Goal: Task Accomplishment & Management: Use online tool/utility

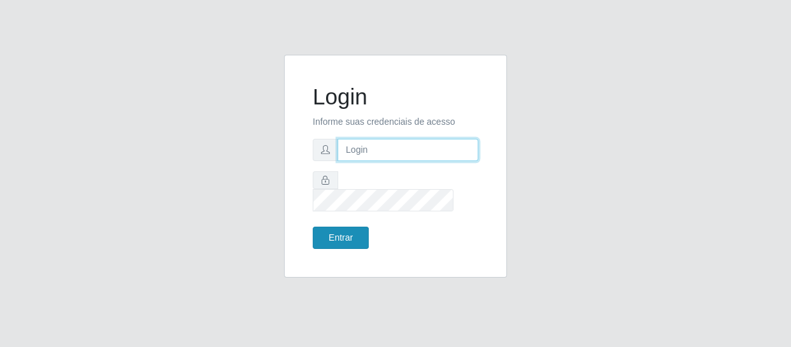
type input "[EMAIL_ADDRESS][DOMAIN_NAME]"
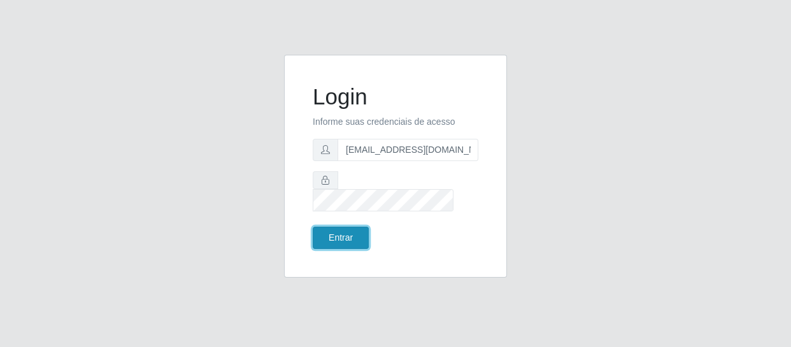
click at [345, 227] on button "Entrar" at bounding box center [341, 238] width 56 height 22
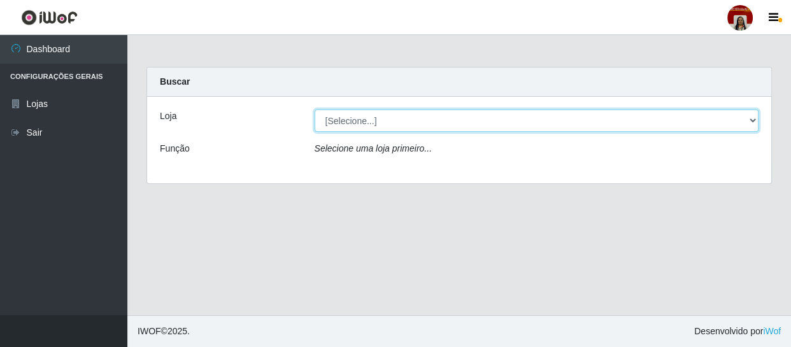
drag, startPoint x: 750, startPoint y: 117, endPoint x: 735, endPoint y: 121, distance: 15.1
click at [750, 117] on select "[Selecione...] Mar Vermelho - Loja 04" at bounding box center [537, 121] width 445 height 22
click at [315, 110] on select "[Selecione...] Mar Vermelho - Loja 04" at bounding box center [537, 121] width 445 height 22
click at [756, 119] on select "[Selecione...] Mar Vermelho - Loja 04" at bounding box center [537, 121] width 445 height 22
select select "251"
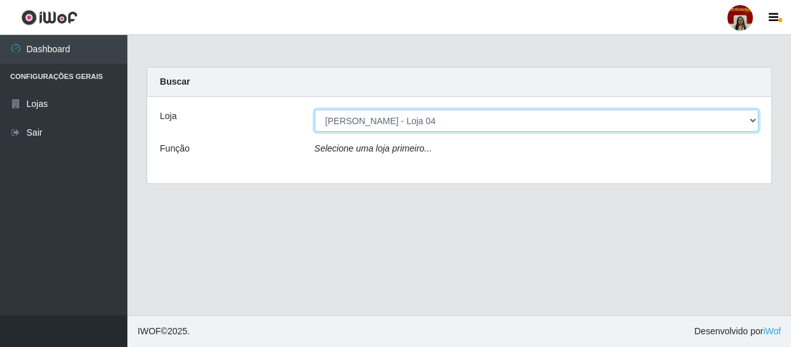
click at [315, 110] on select "[Selecione...] Mar Vermelho - Loja 04" at bounding box center [537, 121] width 445 height 22
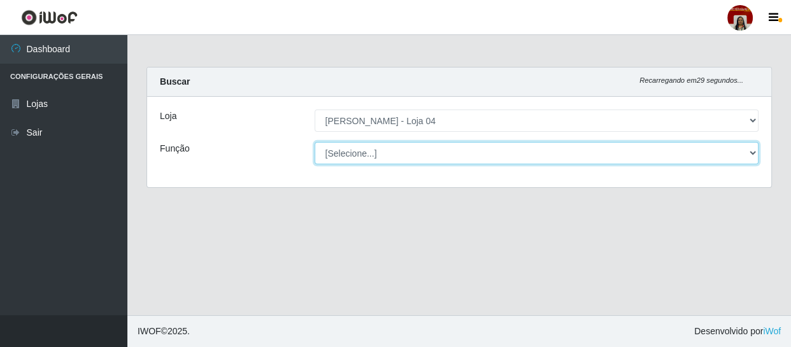
click at [745, 152] on select "[Selecione...] ASG ASG + ASG ++ Auxiliar de Depósito Auxiliar de Depósito + Aux…" at bounding box center [537, 153] width 445 height 22
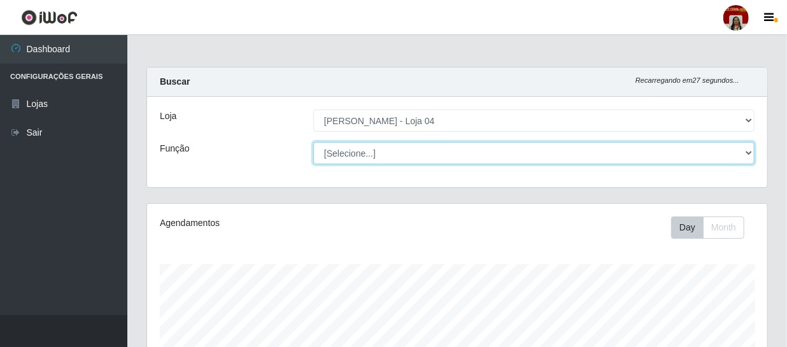
scroll to position [264, 621]
select select "22"
click at [313, 142] on select "[Selecione...] ASG ASG + ASG ++ Auxiliar de Depósito Auxiliar de Depósito + Aux…" at bounding box center [534, 153] width 442 height 22
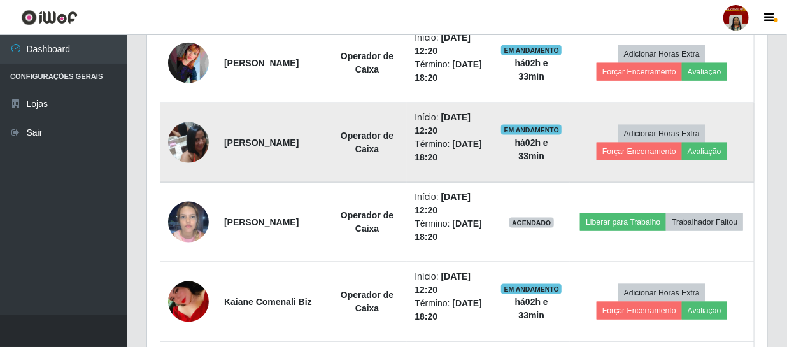
scroll to position [694, 0]
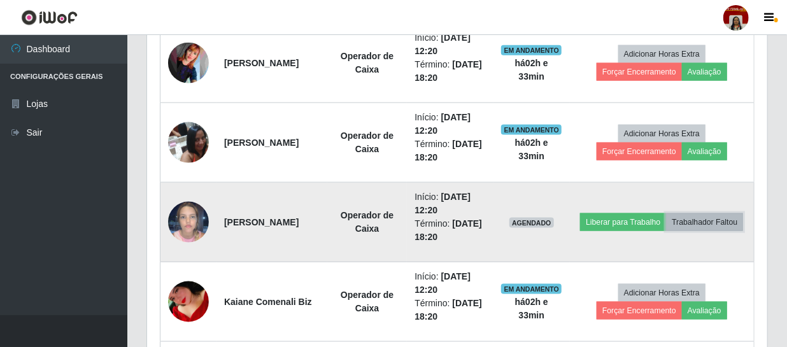
click at [675, 228] on button "Trabalhador Faltou" at bounding box center [704, 222] width 77 height 18
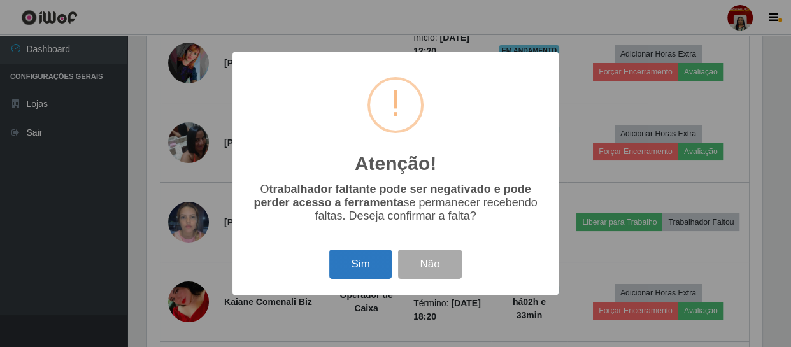
click at [370, 266] on button "Sim" at bounding box center [360, 265] width 62 height 30
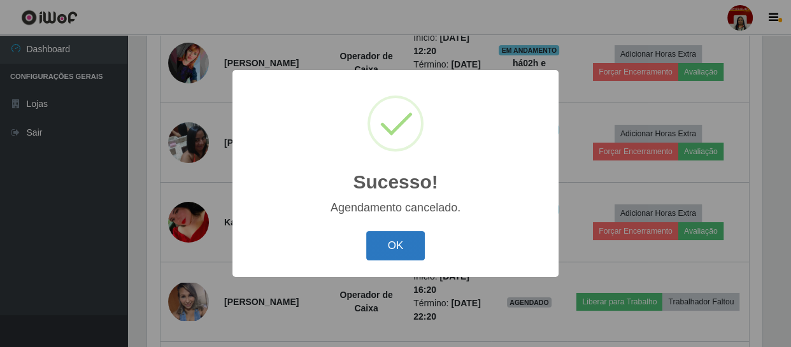
click at [394, 248] on button "OK" at bounding box center [395, 246] width 59 height 30
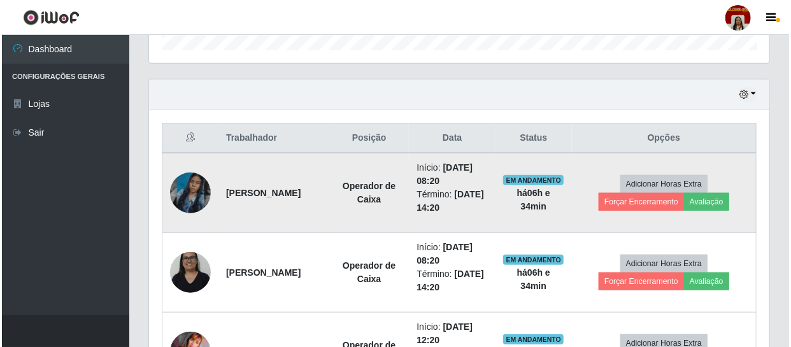
scroll to position [463, 0]
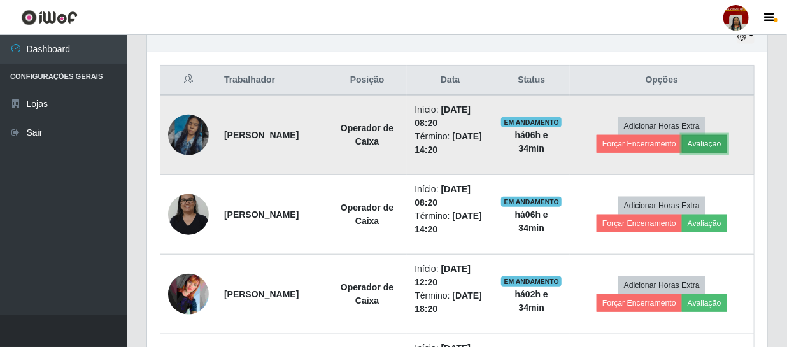
click at [707, 141] on button "Avaliação" at bounding box center [704, 144] width 45 height 18
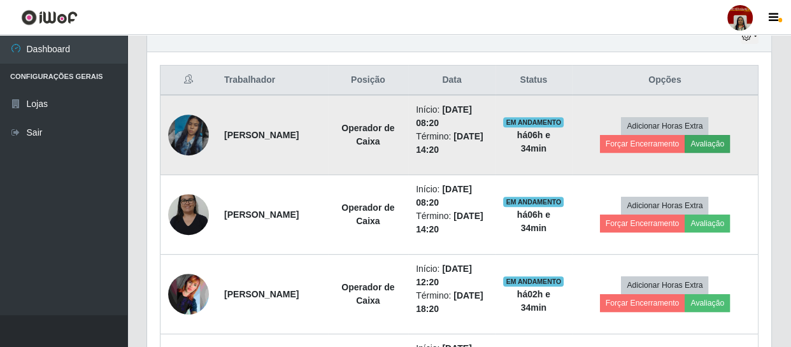
scroll to position [264, 615]
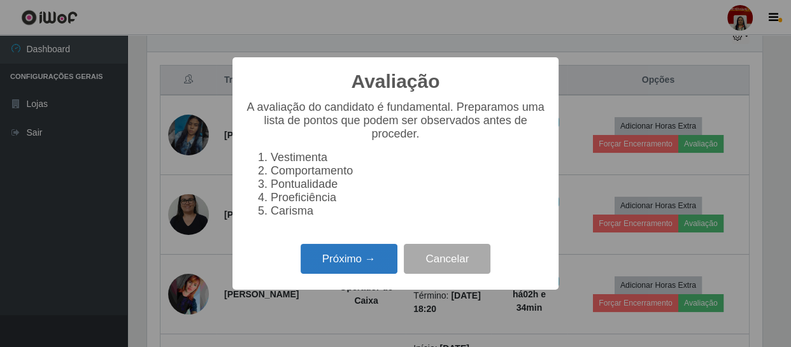
click at [334, 264] on button "Próximo →" at bounding box center [349, 259] width 97 height 30
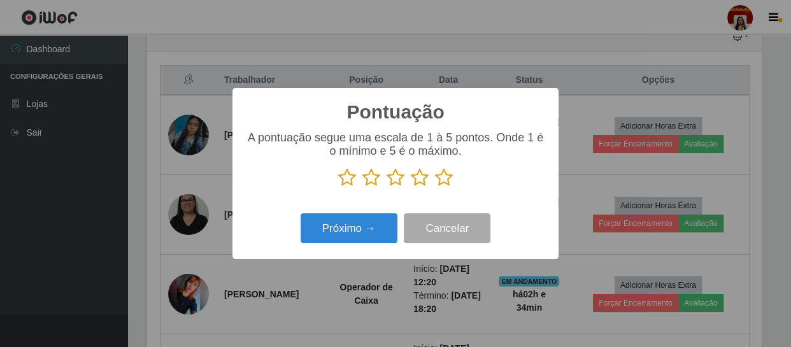
scroll to position [636851, 636499]
click at [442, 171] on icon at bounding box center [444, 177] width 18 height 19
click at [435, 187] on input "radio" at bounding box center [435, 187] width 0 height 0
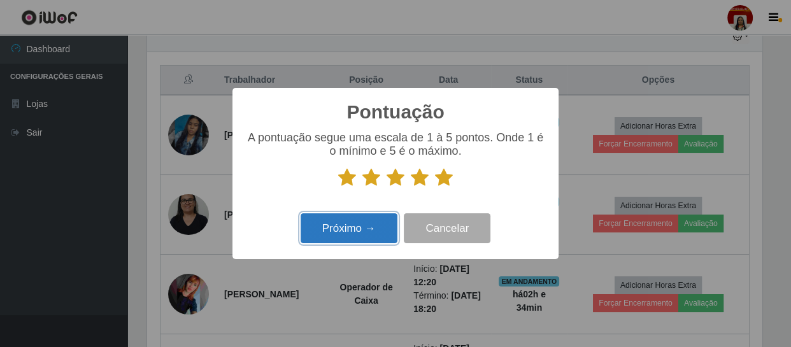
click at [371, 226] on button "Próximo →" at bounding box center [349, 228] width 97 height 30
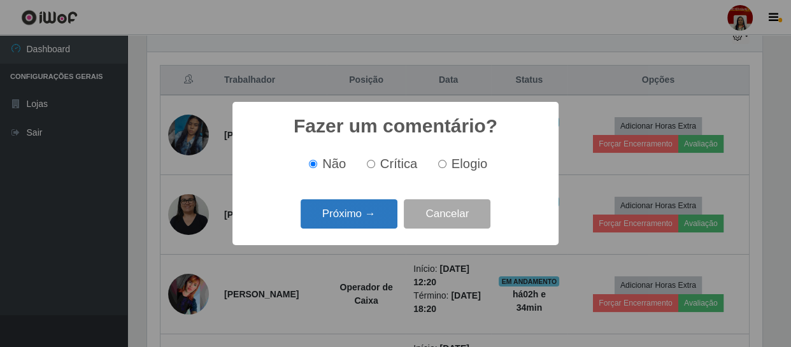
click at [375, 206] on button "Próximo →" at bounding box center [349, 214] width 97 height 30
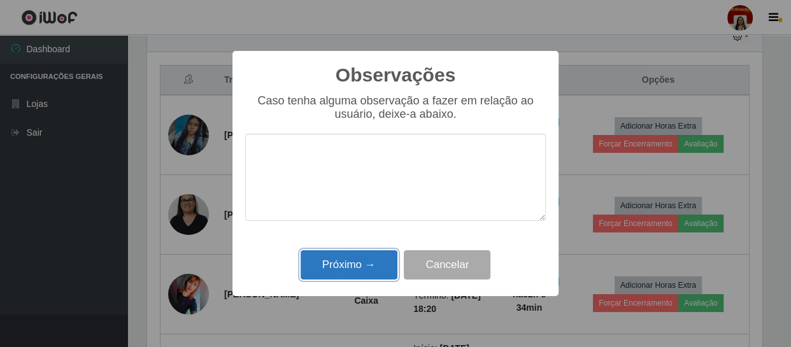
click at [370, 267] on button "Próximo →" at bounding box center [349, 265] width 97 height 30
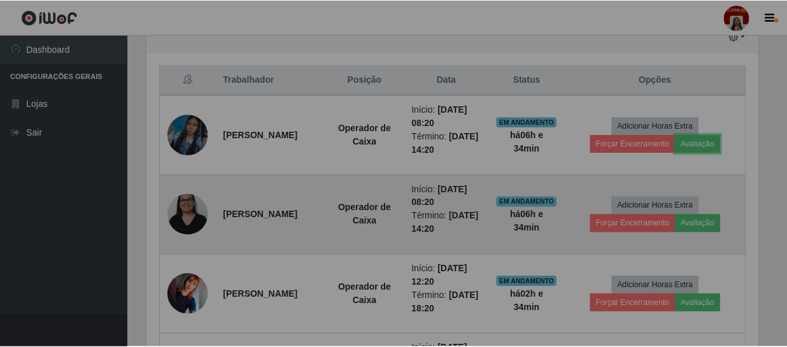
scroll to position [264, 621]
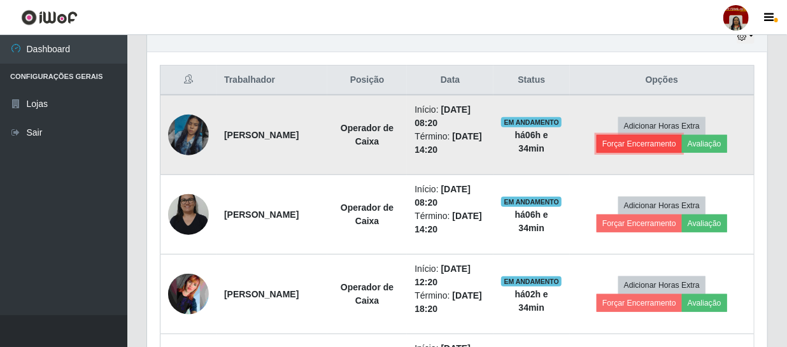
click at [629, 136] on button "Forçar Encerramento" at bounding box center [639, 144] width 85 height 18
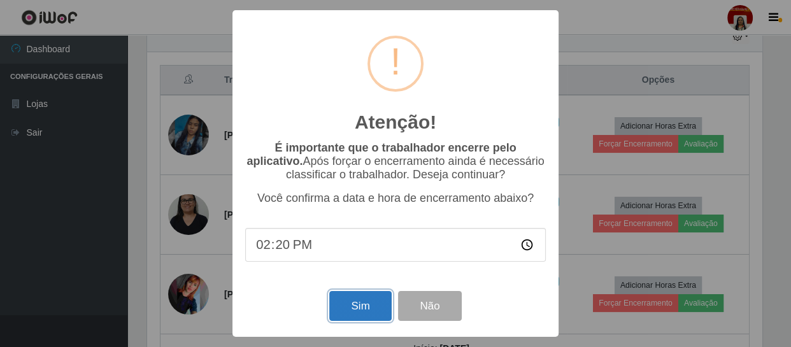
click at [367, 314] on button "Sim" at bounding box center [360, 306] width 62 height 30
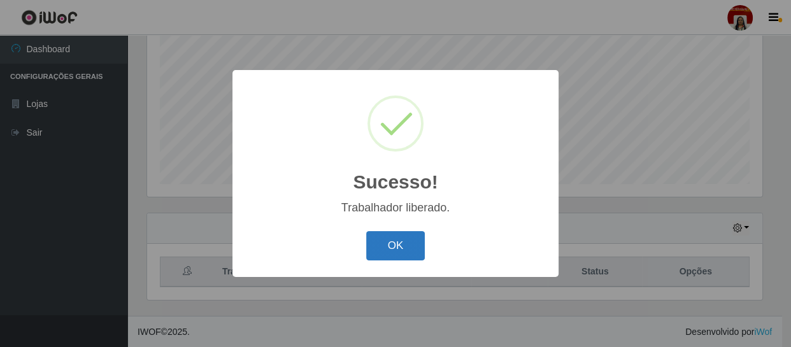
click at [401, 248] on button "OK" at bounding box center [395, 246] width 59 height 30
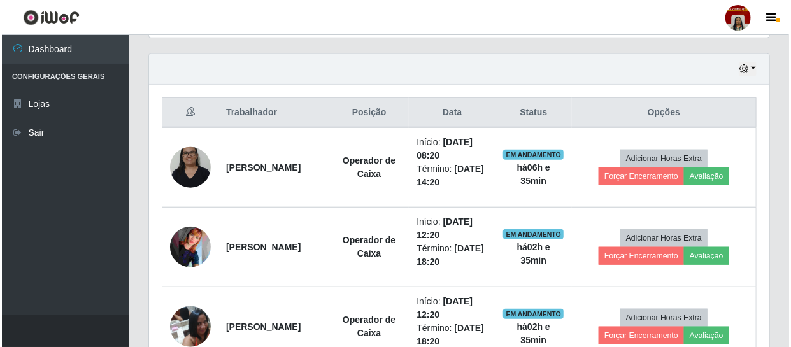
scroll to position [445, 0]
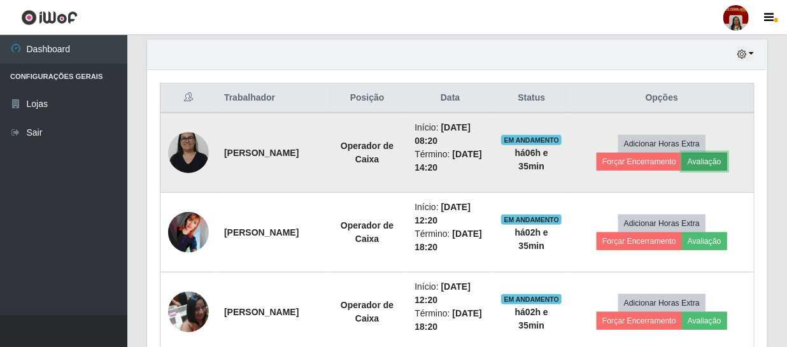
click at [712, 155] on button "Avaliação" at bounding box center [704, 162] width 45 height 18
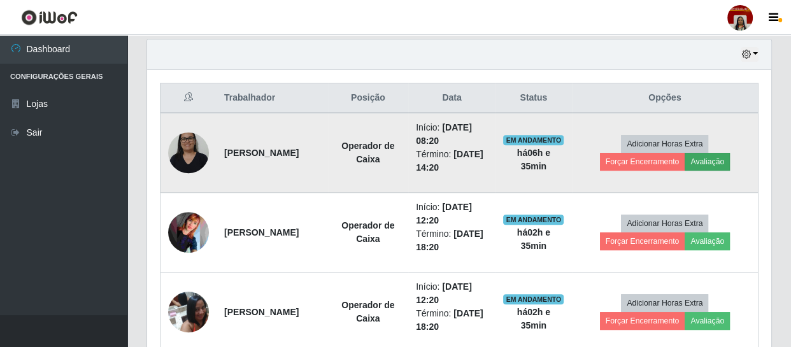
scroll to position [264, 615]
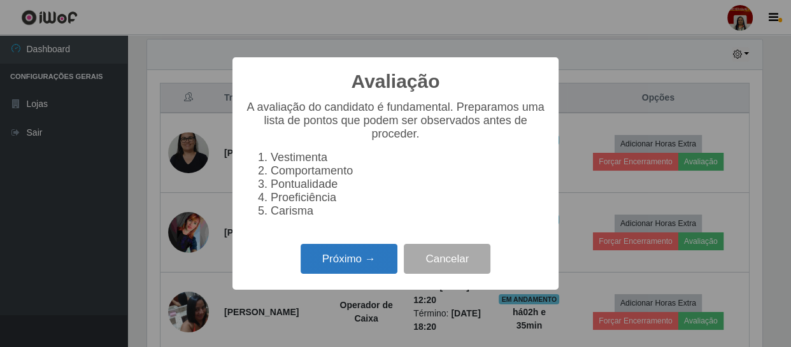
click at [378, 255] on button "Próximo →" at bounding box center [349, 259] width 97 height 30
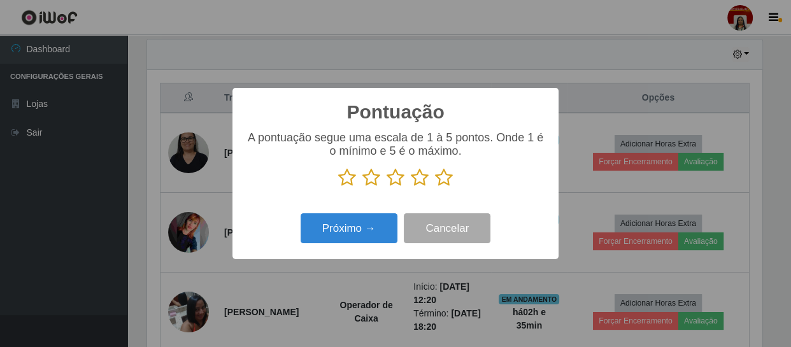
click at [444, 172] on icon at bounding box center [444, 177] width 18 height 19
click at [435, 187] on input "radio" at bounding box center [435, 187] width 0 height 0
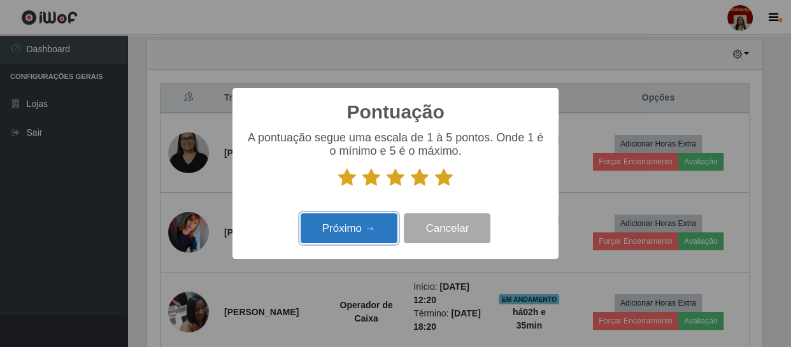
click at [359, 233] on button "Próximo →" at bounding box center [349, 228] width 97 height 30
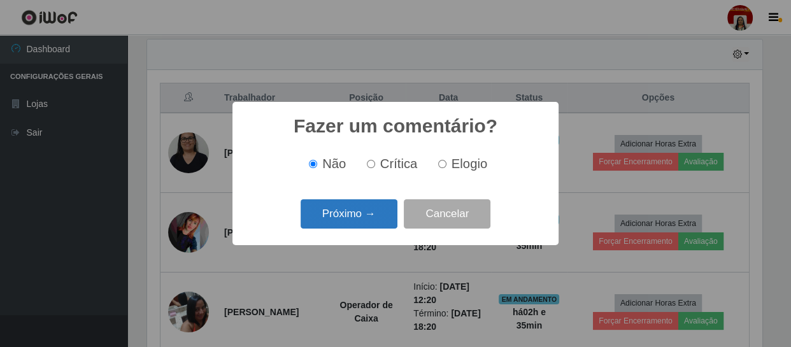
click at [375, 216] on button "Próximo →" at bounding box center [349, 214] width 97 height 30
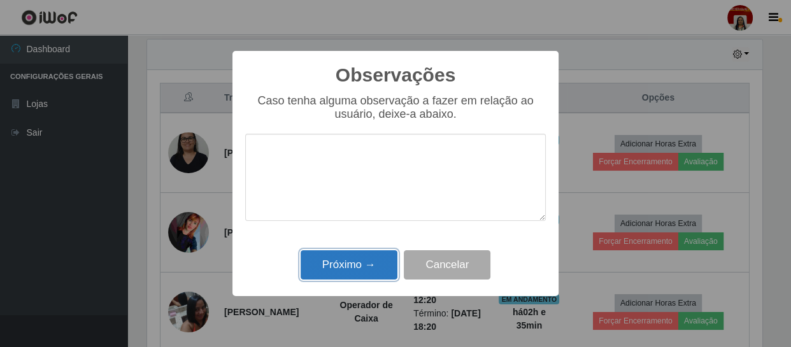
click at [357, 261] on button "Próximo →" at bounding box center [349, 265] width 97 height 30
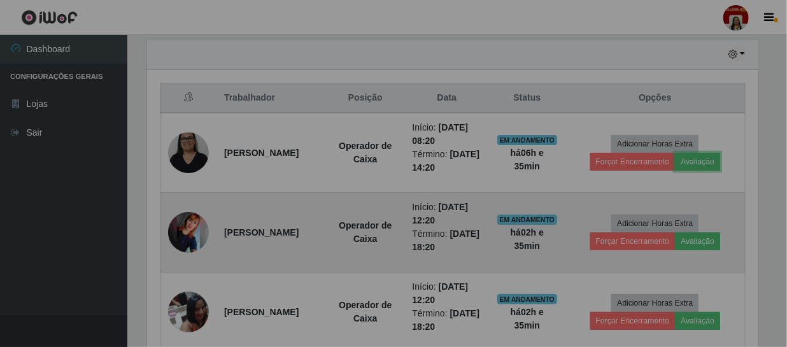
scroll to position [264, 621]
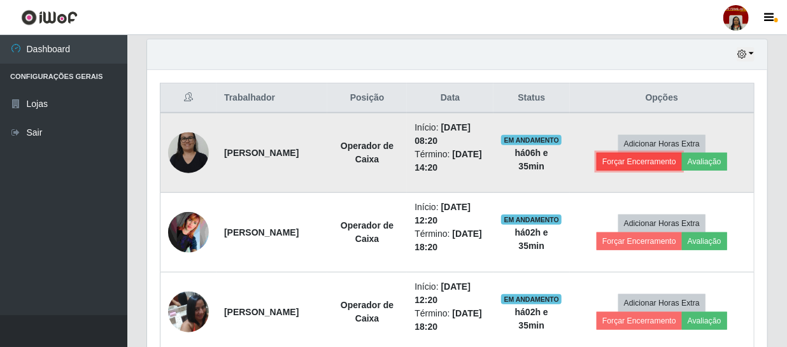
click at [649, 157] on button "Forçar Encerramento" at bounding box center [639, 162] width 85 height 18
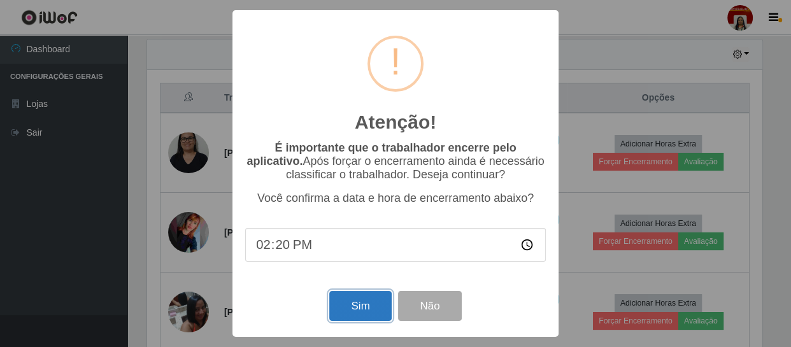
click at [347, 308] on button "Sim" at bounding box center [360, 306] width 62 height 30
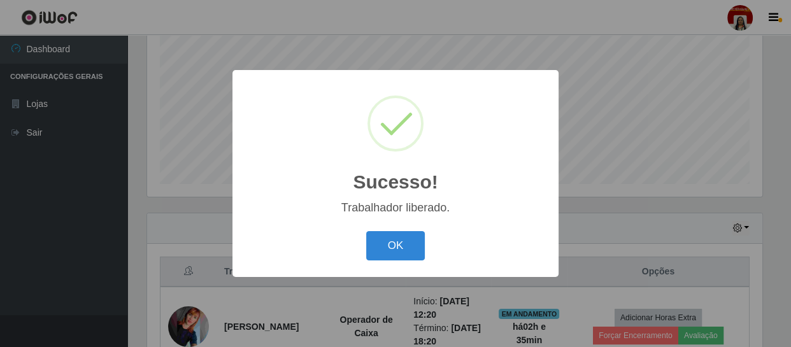
click at [373, 262] on div "OK Cancel" at bounding box center [395, 245] width 301 height 36
click at [410, 247] on button "OK" at bounding box center [395, 246] width 59 height 30
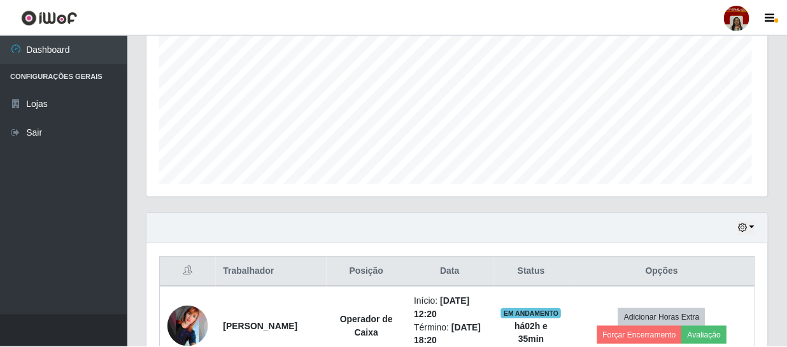
scroll to position [0, 0]
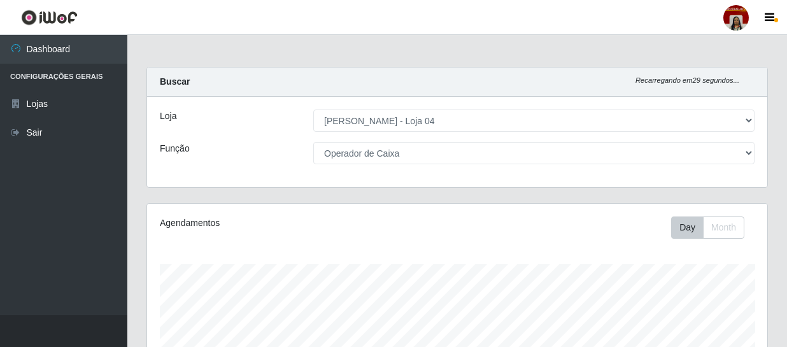
select select "251"
select select "22"
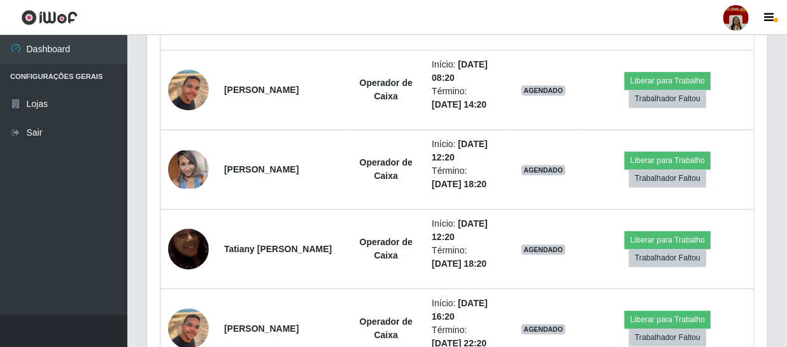
scroll to position [264, 621]
